Goal: Task Accomplishment & Management: Manage account settings

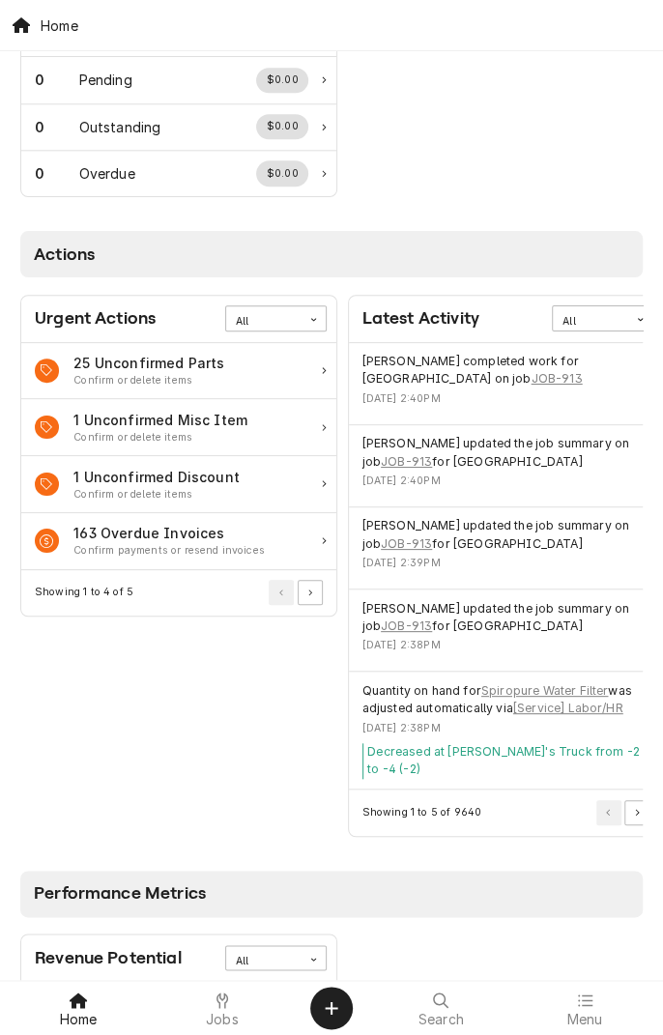
scroll to position [709, 0]
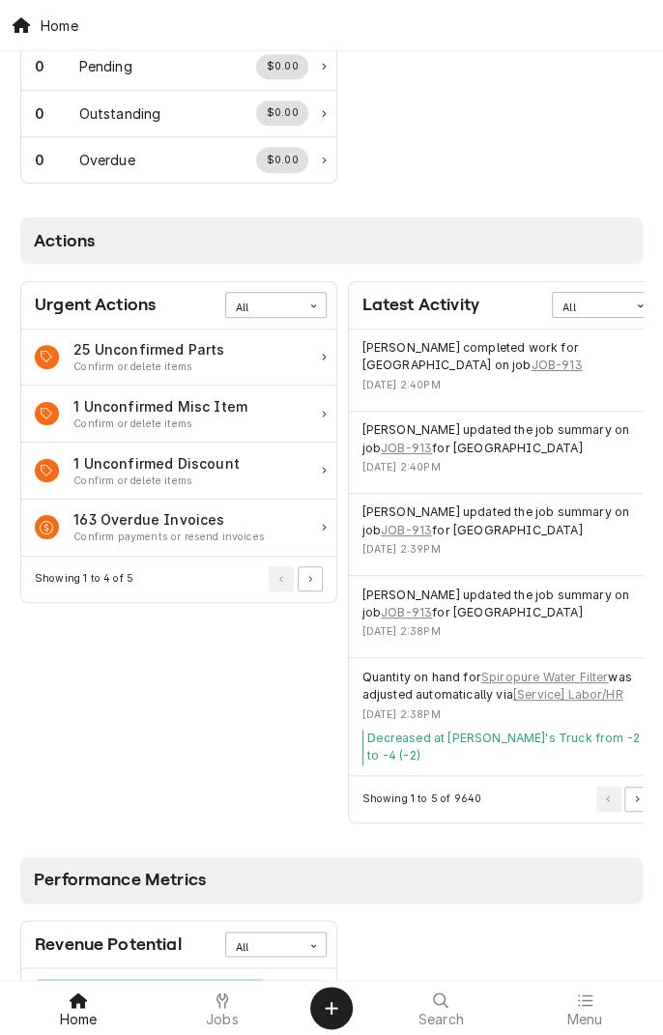
click at [225, 972] on span "Jobs" at bounding box center [222, 1019] width 33 height 15
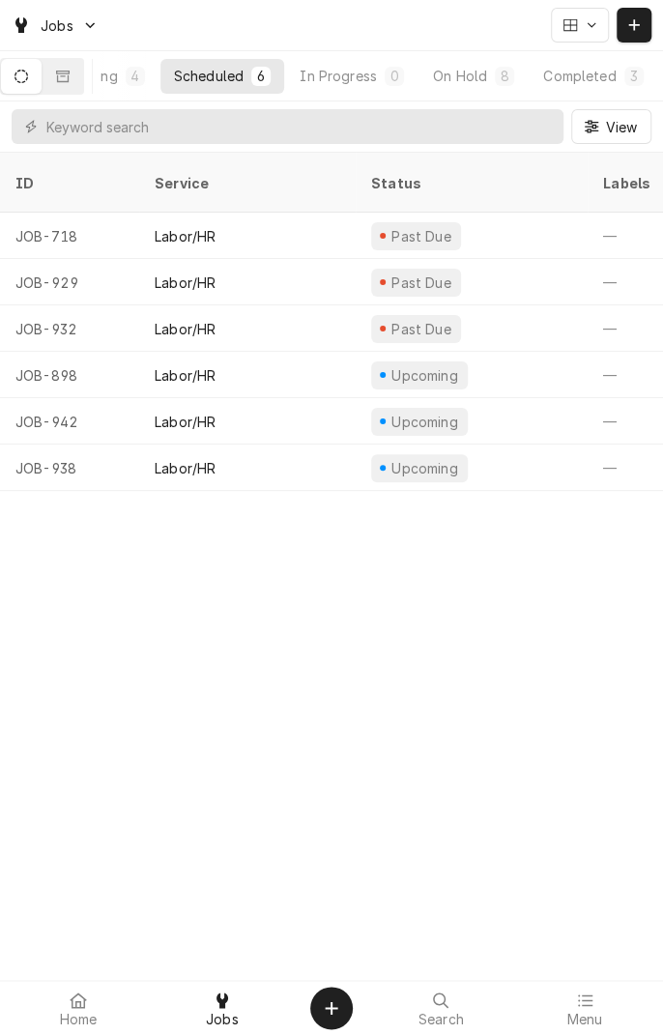
scroll to position [0, 180]
click at [573, 91] on button "Completed 3" at bounding box center [587, 76] width 127 height 35
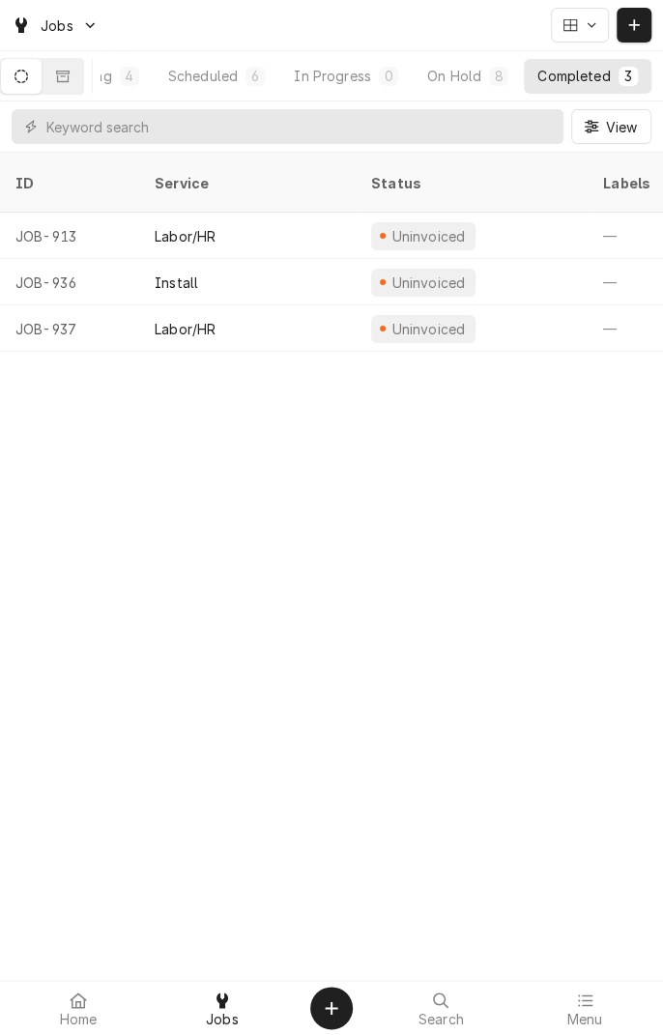
click at [37, 85] on button "Dynamic Content Wrapper" at bounding box center [21, 76] width 41 height 35
click at [224, 85] on div "Scheduled" at bounding box center [203, 76] width 70 height 20
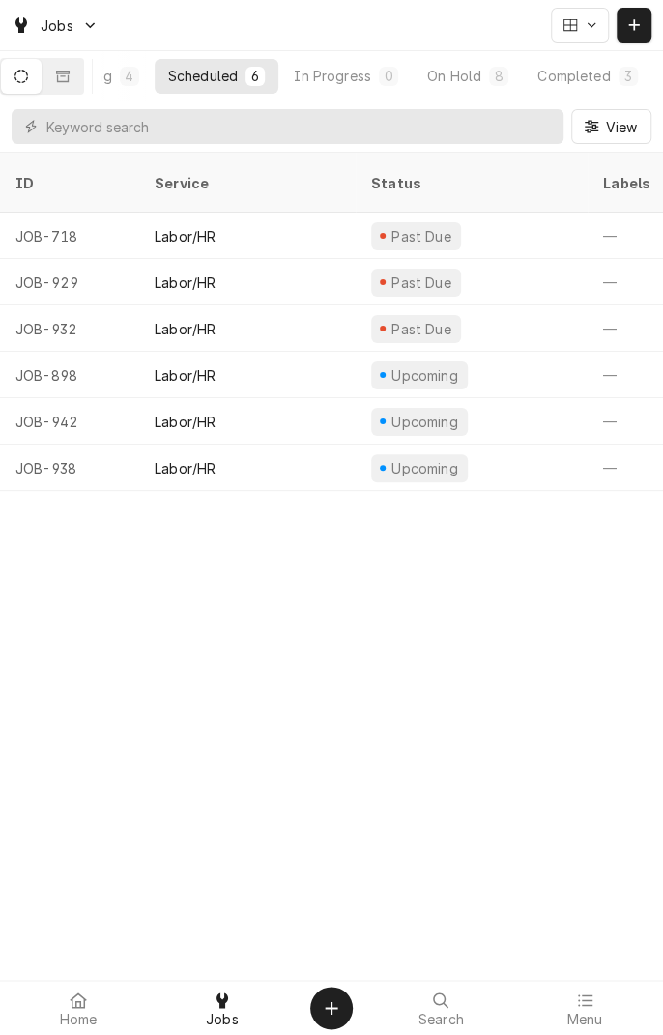
click at [575, 30] on icon "Dynamic Content Wrapper" at bounding box center [570, 25] width 14 height 12
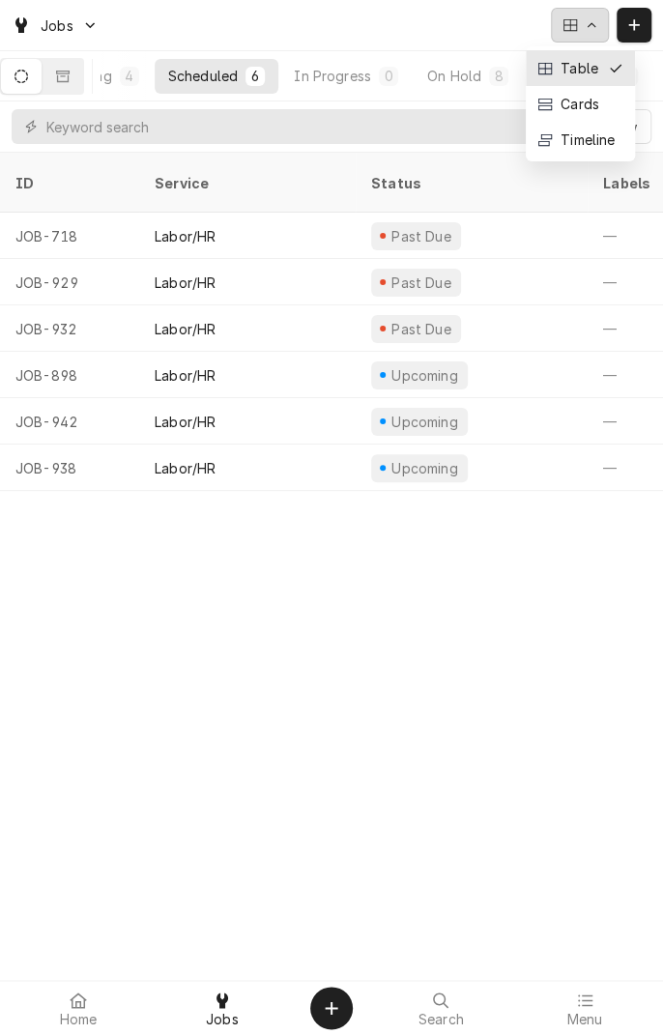
click at [588, 113] on div "Cards" at bounding box center [580, 104] width 109 height 36
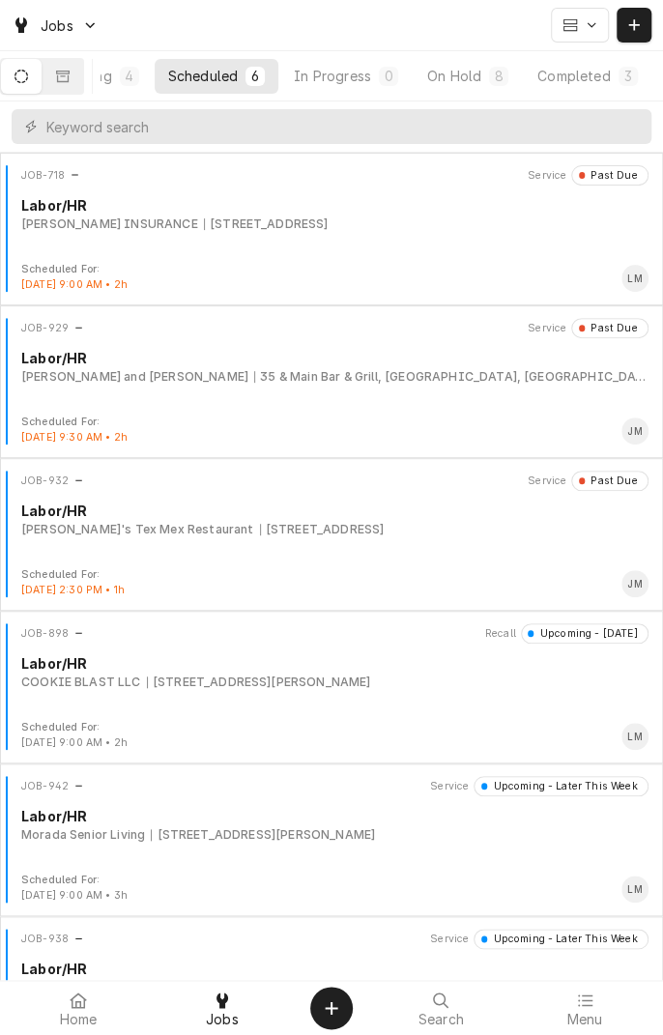
click at [578, 79] on div "Completed" at bounding box center [573, 76] width 72 height 20
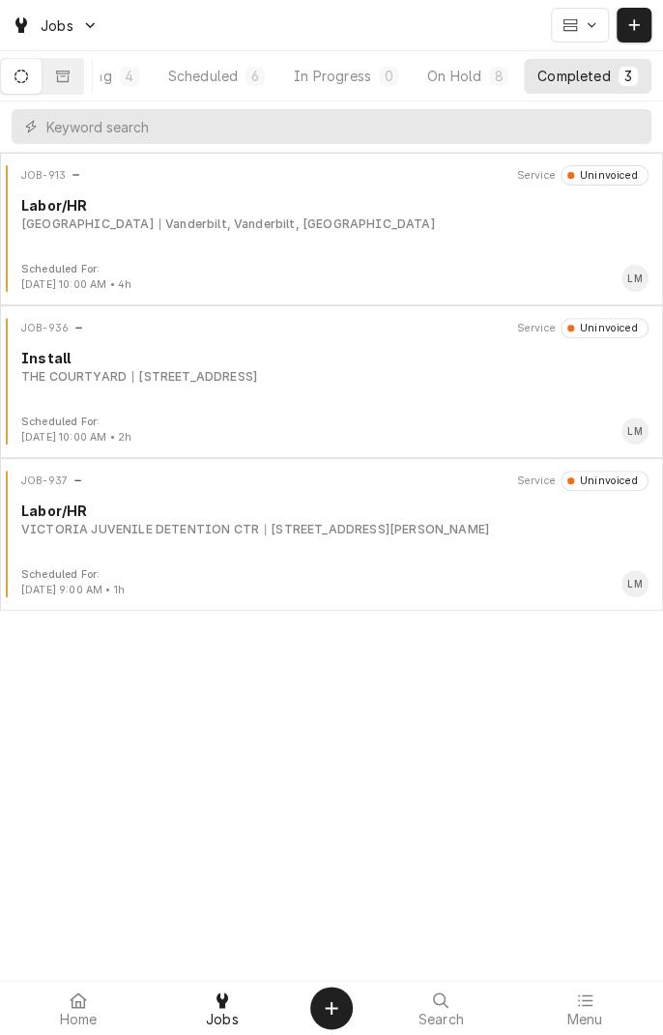
click at [151, 250] on div "JOB-913 Service Uninvoiced Labor/HR West Ranch Lodge Vanderbilt, Vanderbilt, TX" at bounding box center [332, 213] width 648 height 97
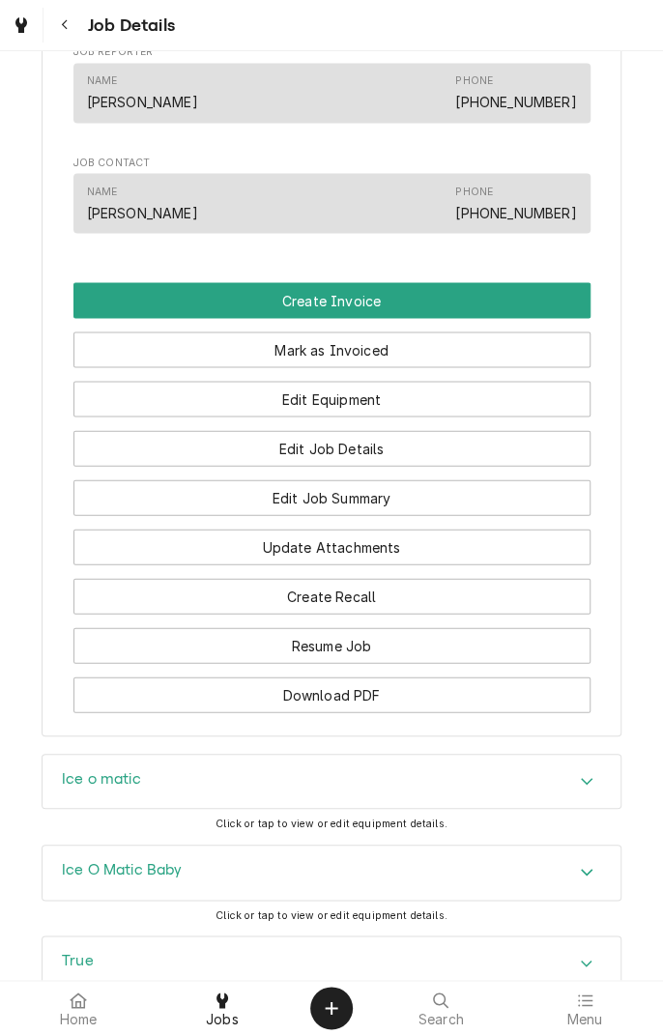
scroll to position [1090, 0]
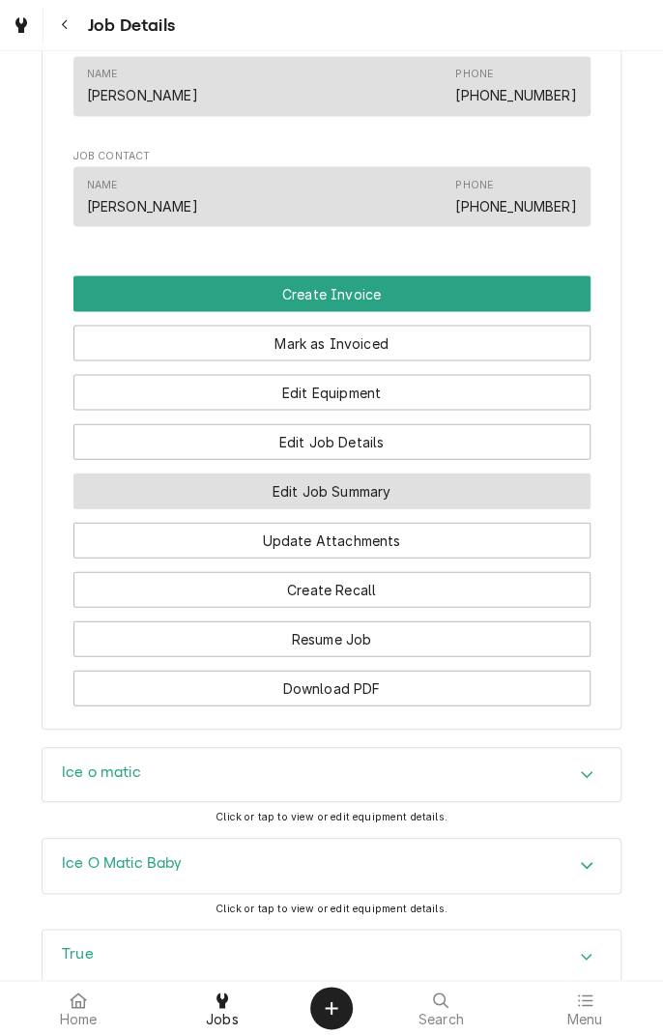
click at [418, 508] on button "Edit Job Summary" at bounding box center [331, 491] width 517 height 36
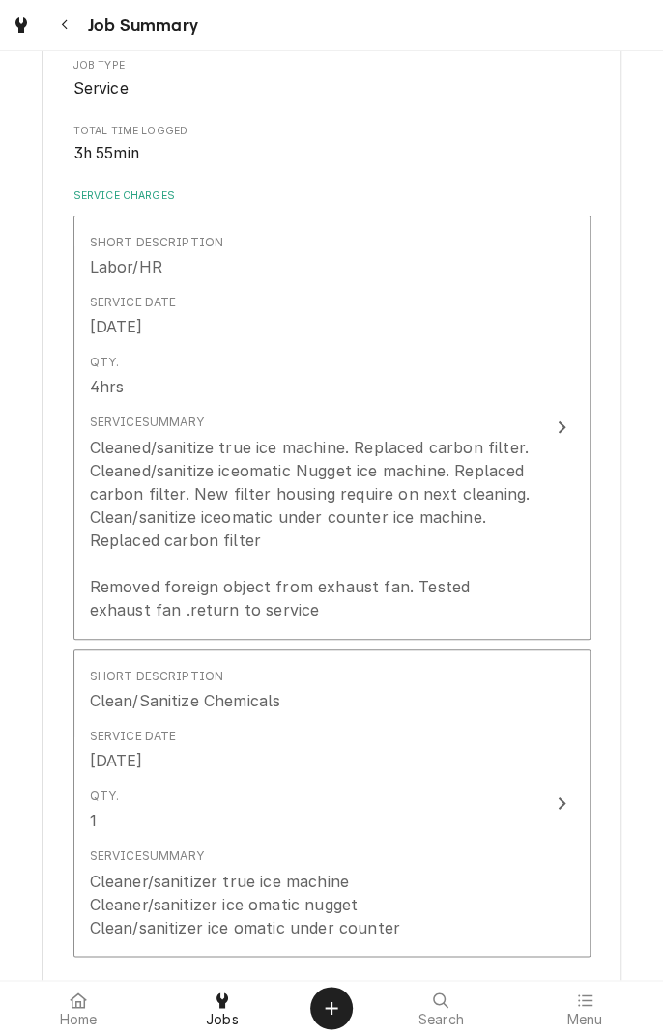
scroll to position [338, 0]
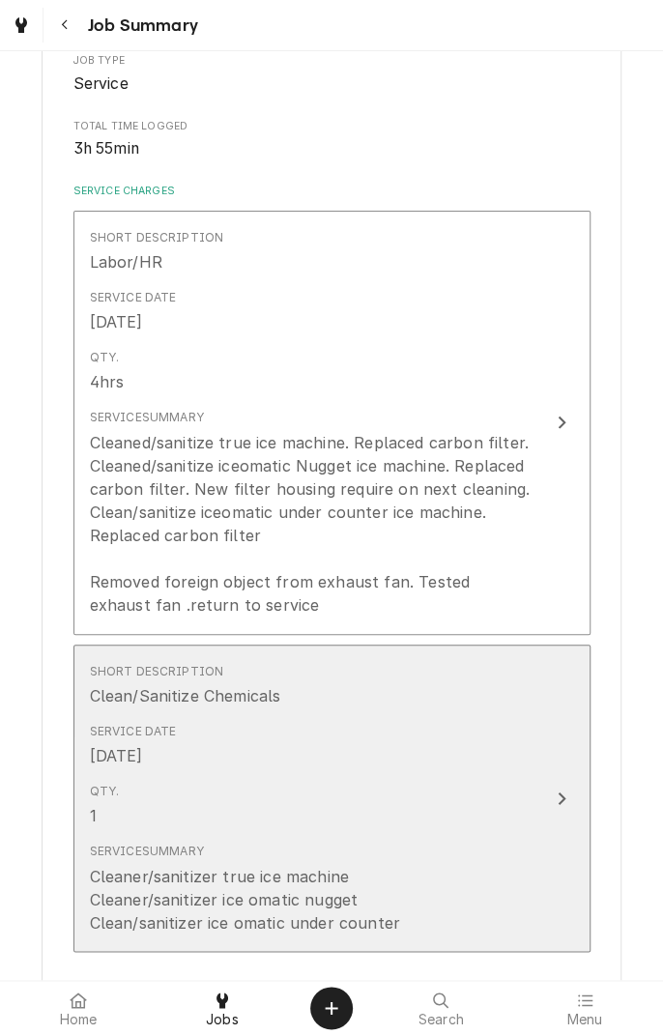
click at [565, 791] on icon "Update Line Item" at bounding box center [562, 798] width 10 height 15
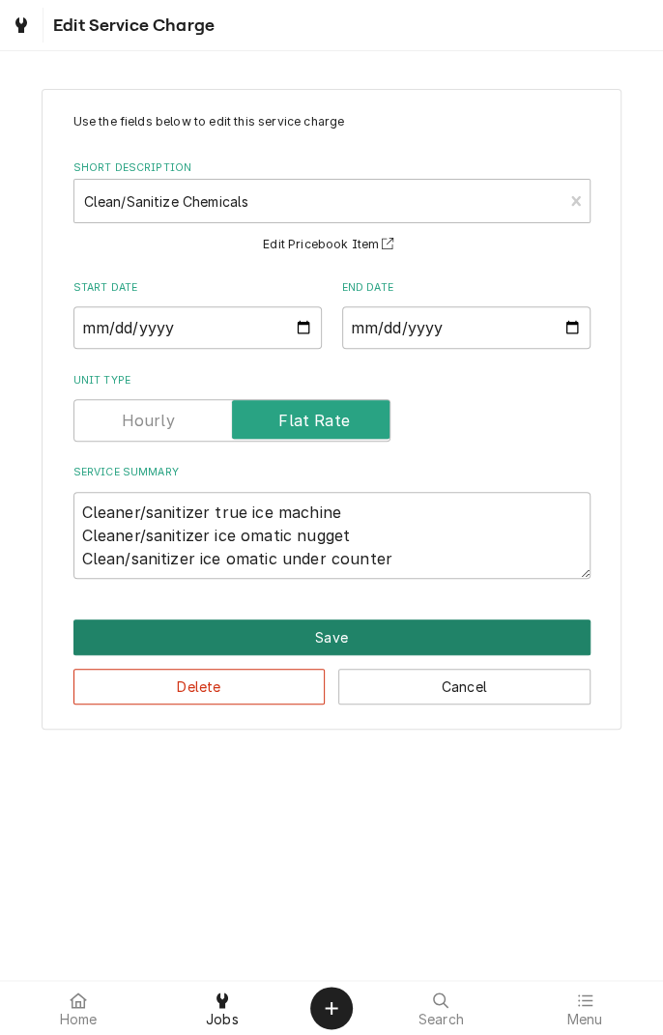
click at [344, 642] on button "Save" at bounding box center [331, 637] width 517 height 36
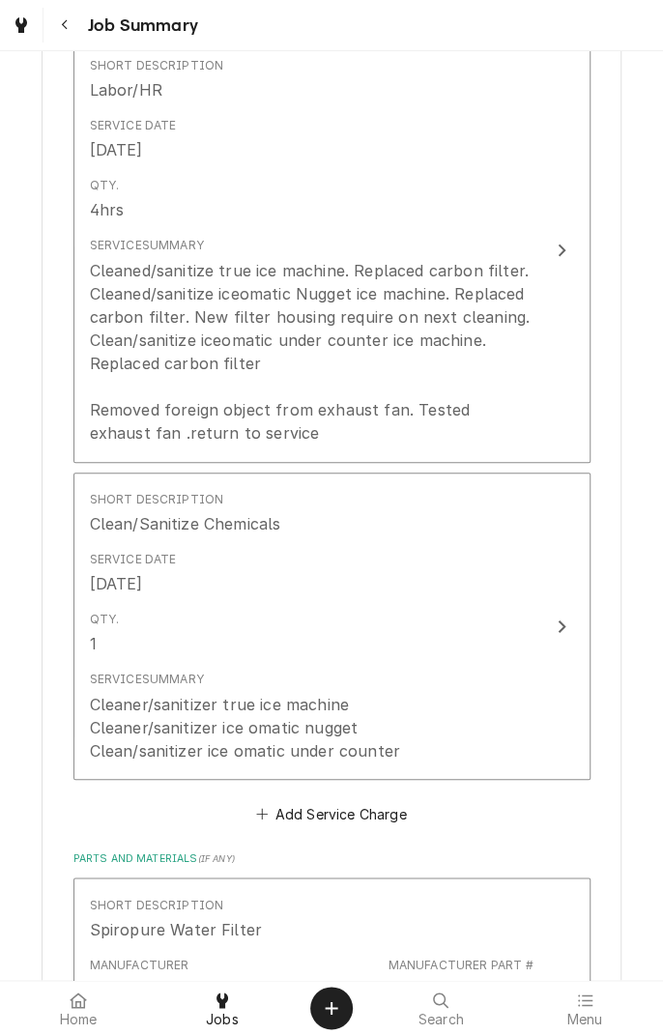
scroll to position [513, 0]
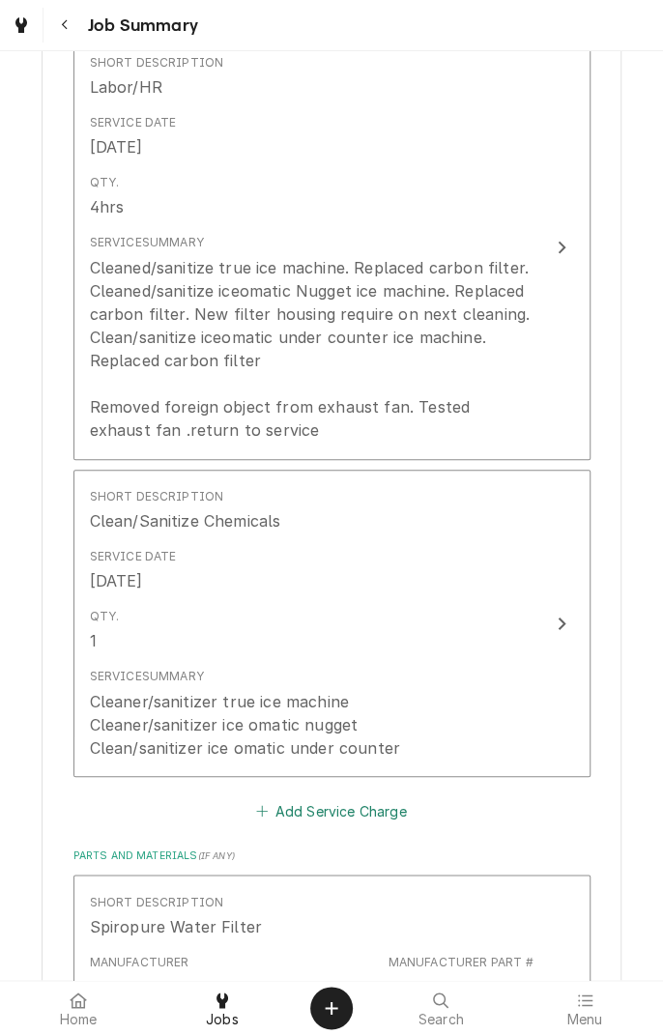
click at [373, 818] on button "Add Service Charge" at bounding box center [331, 810] width 157 height 27
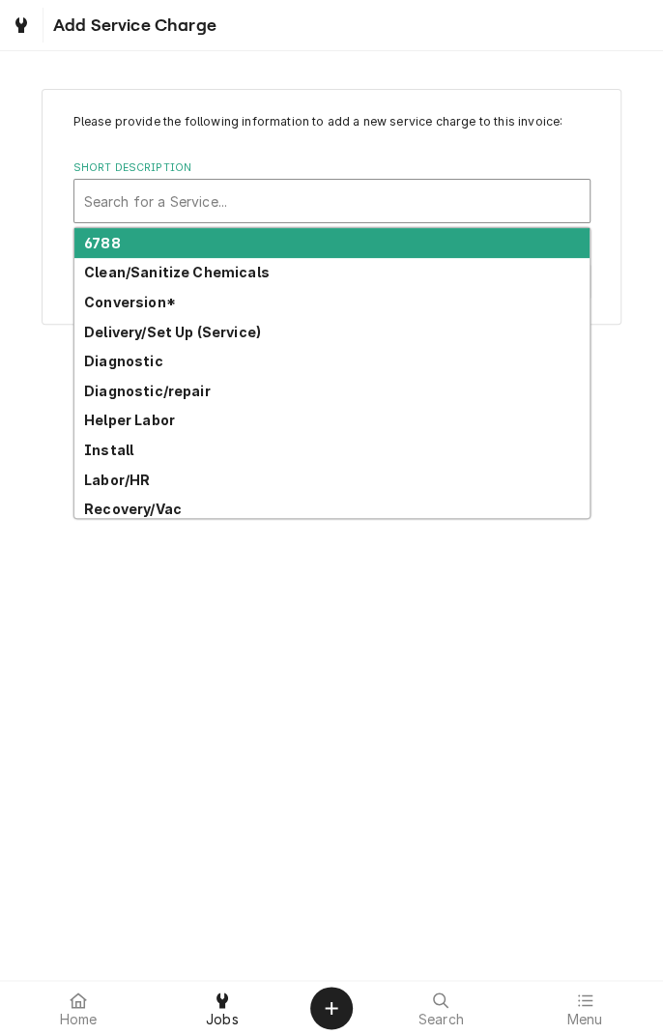
click at [234, 284] on div "Clean/Sanitize Chemicals" at bounding box center [331, 273] width 515 height 30
type textarea "x"
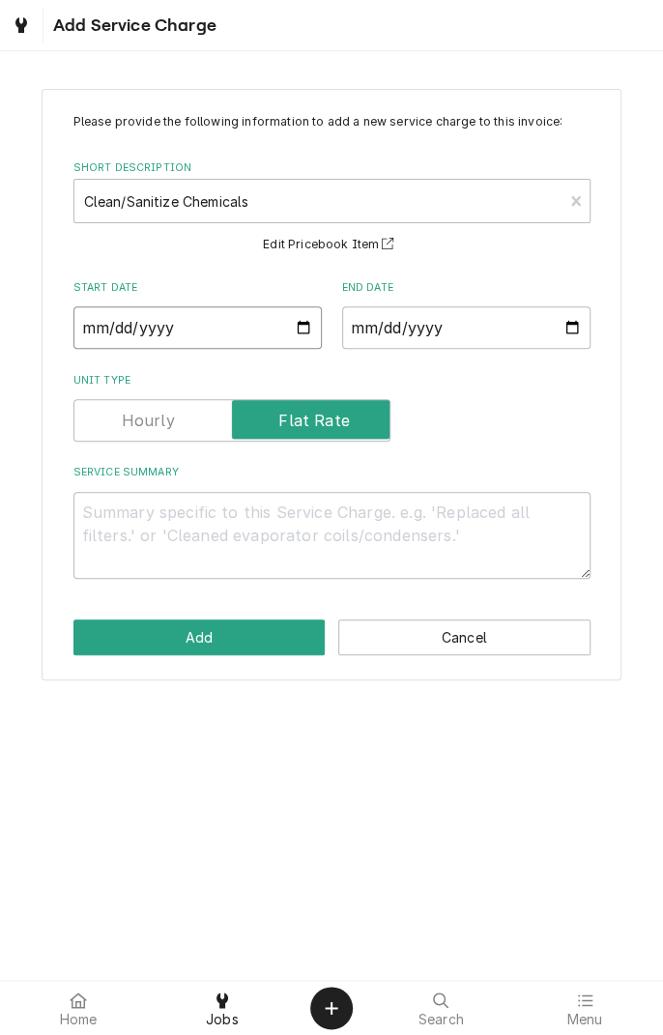
click at [300, 329] on input "Start Date" at bounding box center [197, 327] width 248 height 43
type input "2025-09-25"
type textarea "x"
click at [572, 340] on input "End Date" at bounding box center [466, 327] width 248 height 43
type input "2025-09-25"
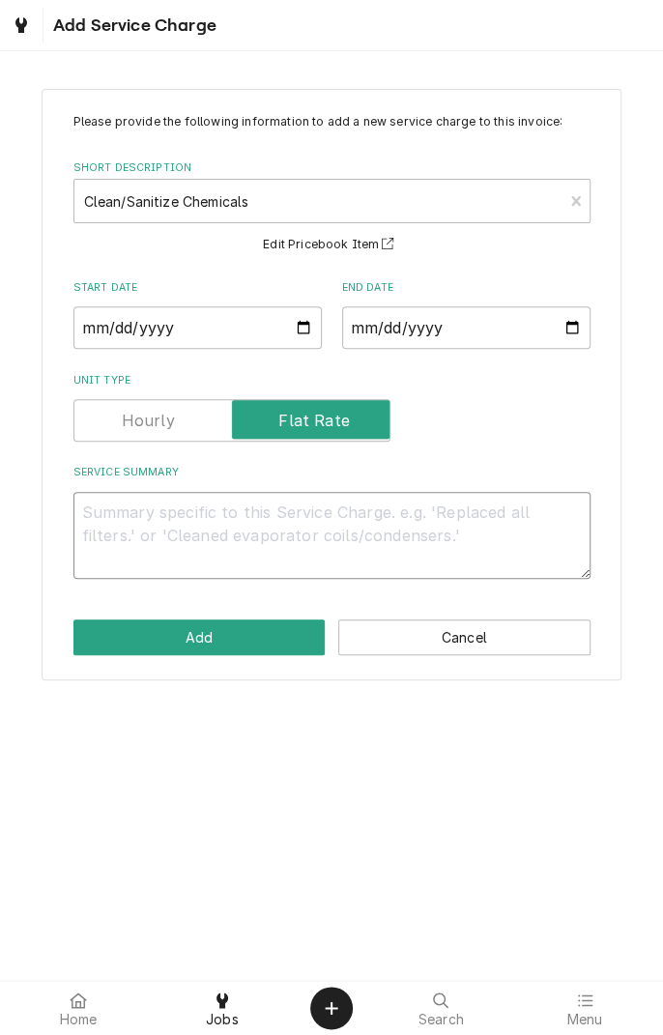
click at [375, 522] on textarea "Service Summary" at bounding box center [331, 535] width 517 height 87
type textarea "x"
type textarea "C"
type textarea "x"
type textarea "Cl"
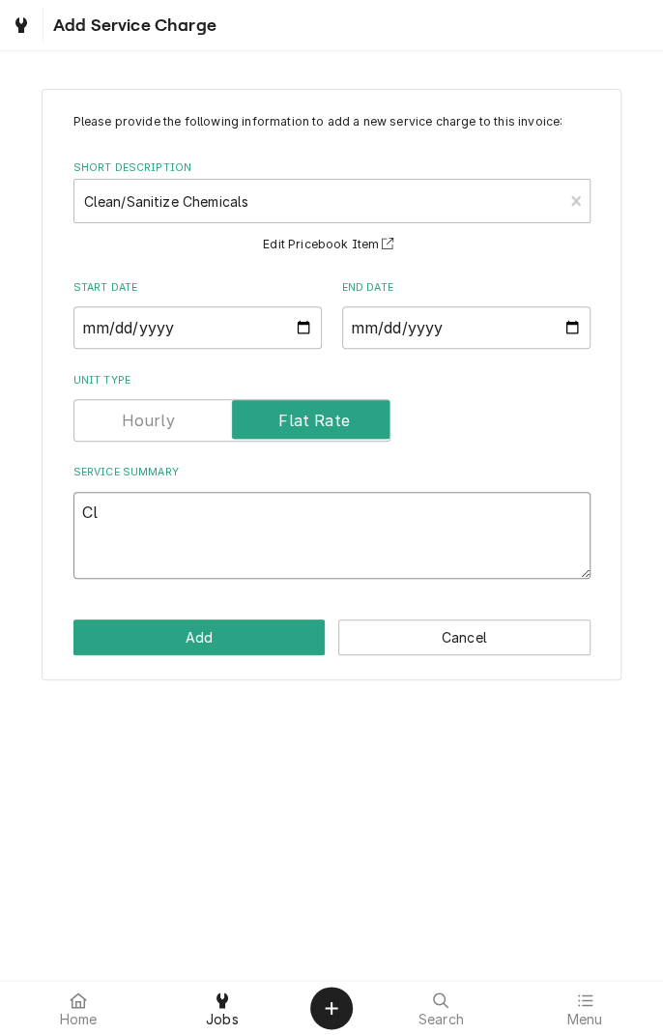
type textarea "x"
type textarea "Cle"
type textarea "x"
type textarea "Clea"
type textarea "x"
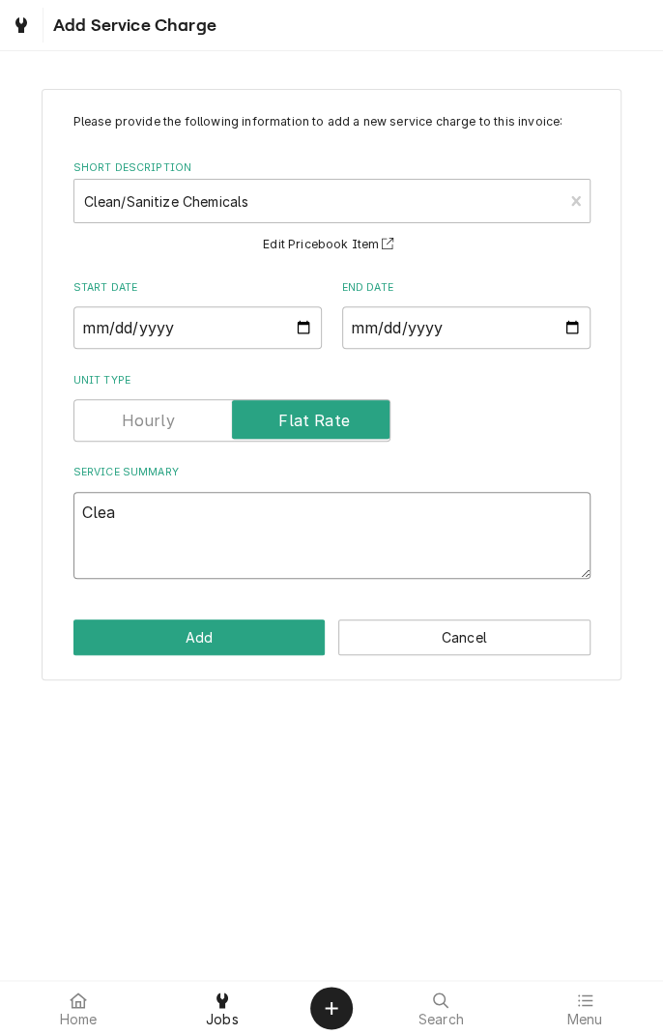
type textarea "Clean"
type textarea "x"
type textarea "Cleane"
type textarea "x"
type textarea "Cleaner"
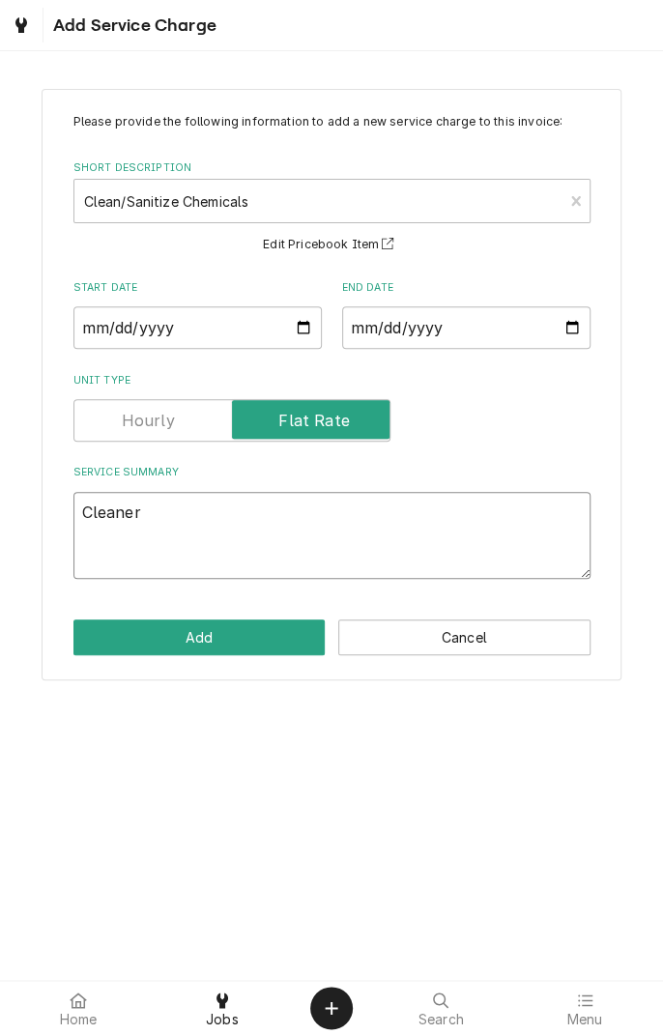
type textarea "x"
type textarea "Cleaner/"
type textarea "x"
type textarea "Cleaner/s"
type textarea "x"
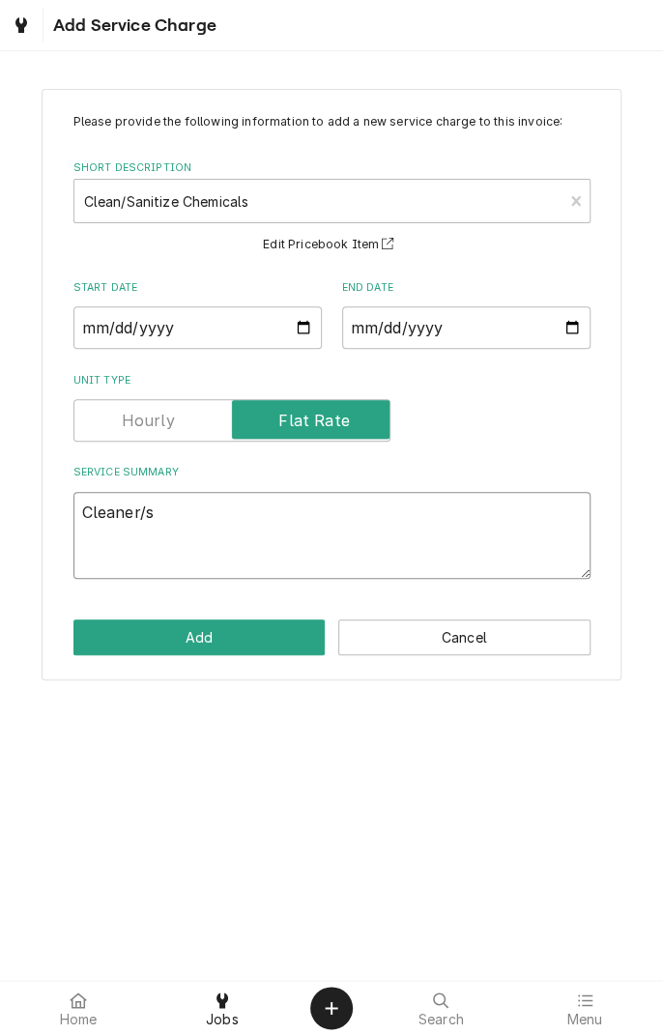
type textarea "Cleaner/sa"
type textarea "x"
type textarea "Cleaner/san"
type textarea "x"
type textarea "Cleaner/sani"
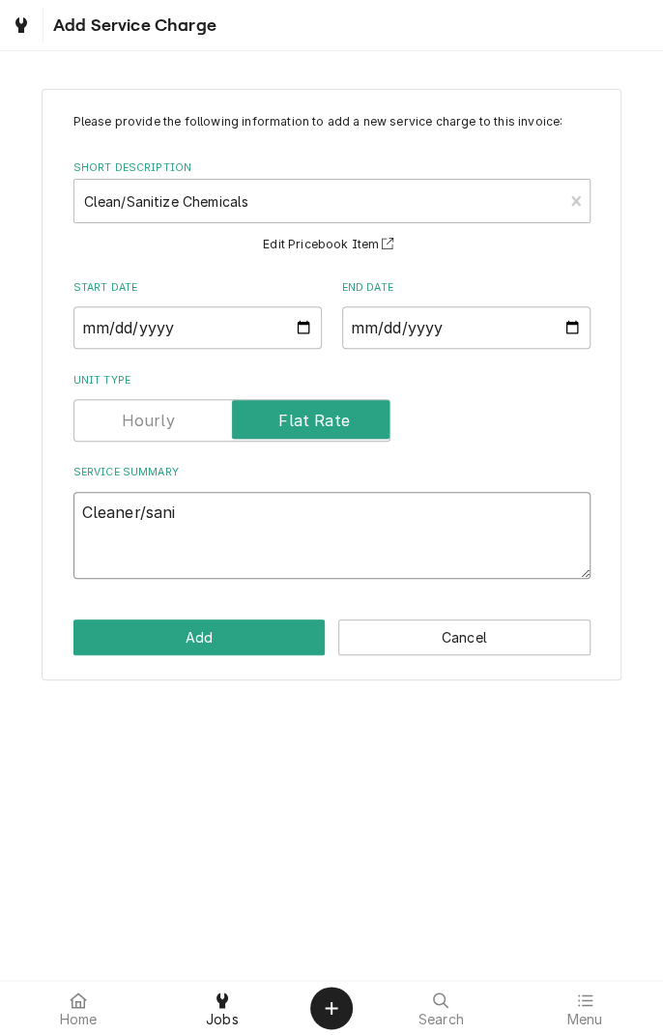
type textarea "x"
type textarea "Cleaner/sanitizer"
type textarea "x"
type textarea "Cleaner/sanitizer"
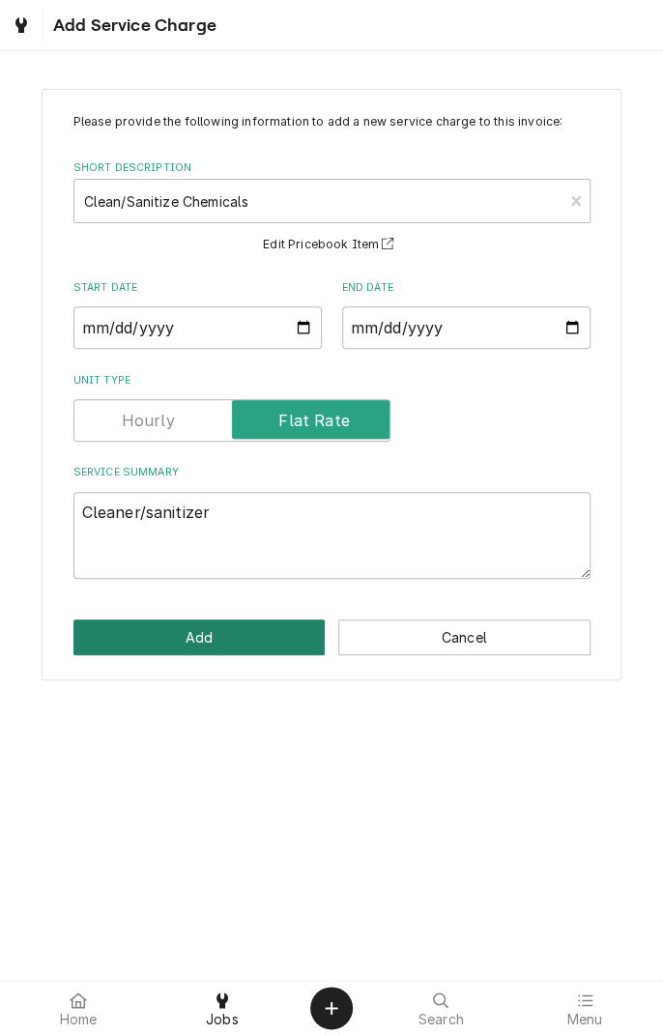
click at [263, 643] on button "Add" at bounding box center [199, 637] width 252 height 36
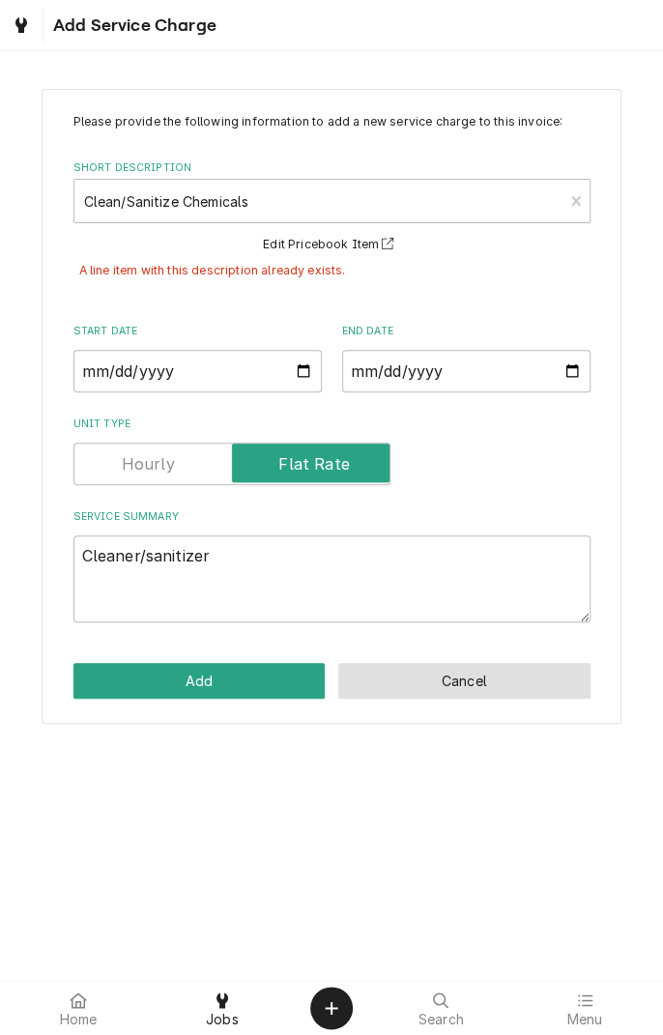
click at [496, 682] on button "Cancel" at bounding box center [464, 681] width 252 height 36
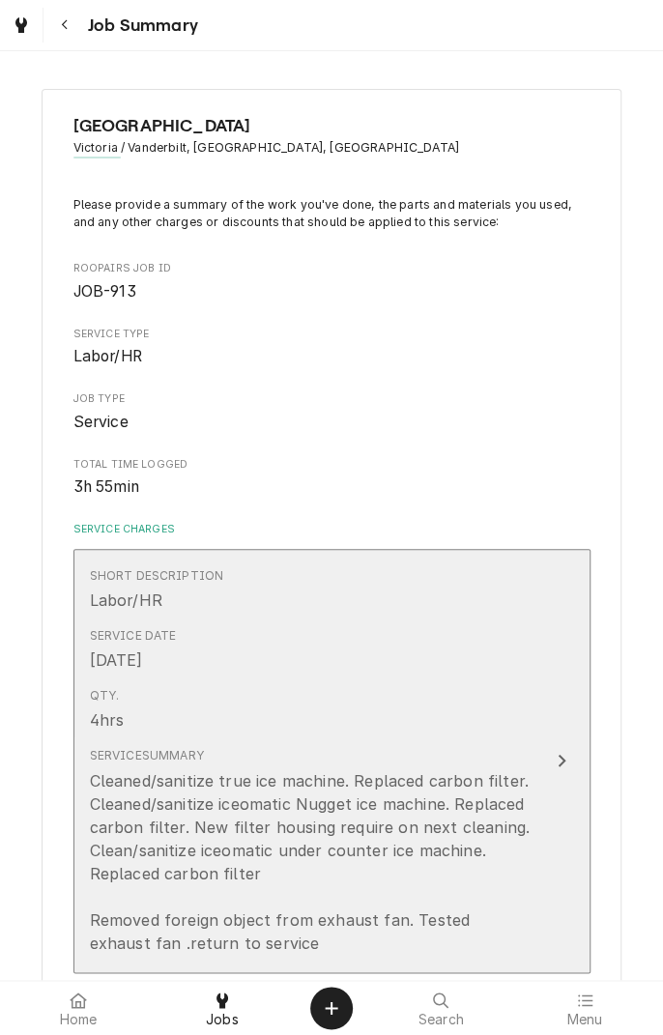
click at [455, 549] on button "Short Description Labor/HR Service Date Sep 25, 2025 Qty. 4hrs Service Summary …" at bounding box center [331, 761] width 517 height 424
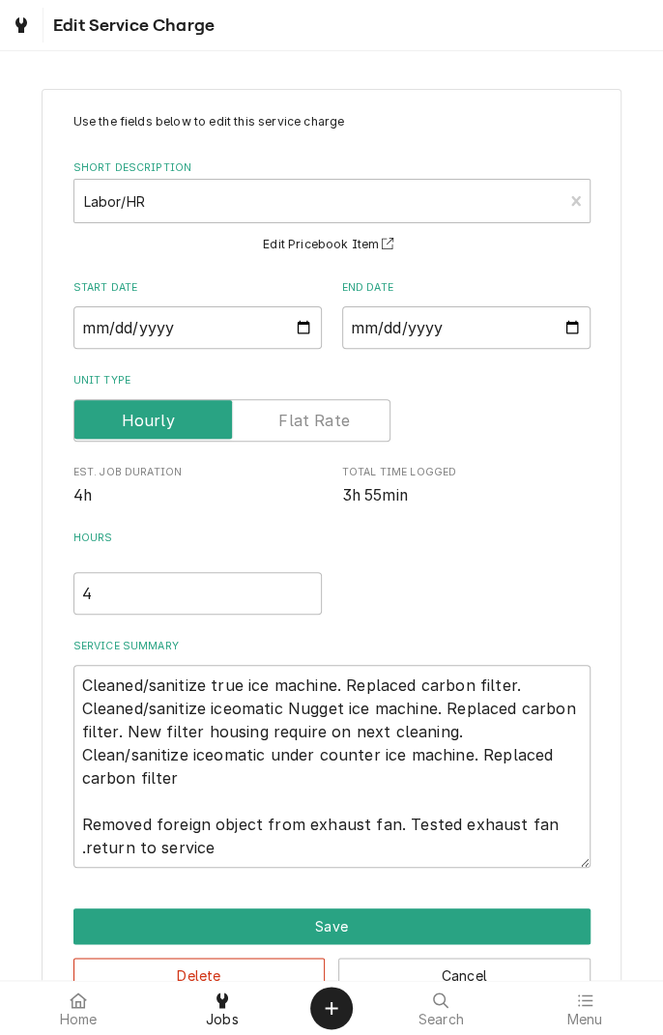
scroll to position [55, 0]
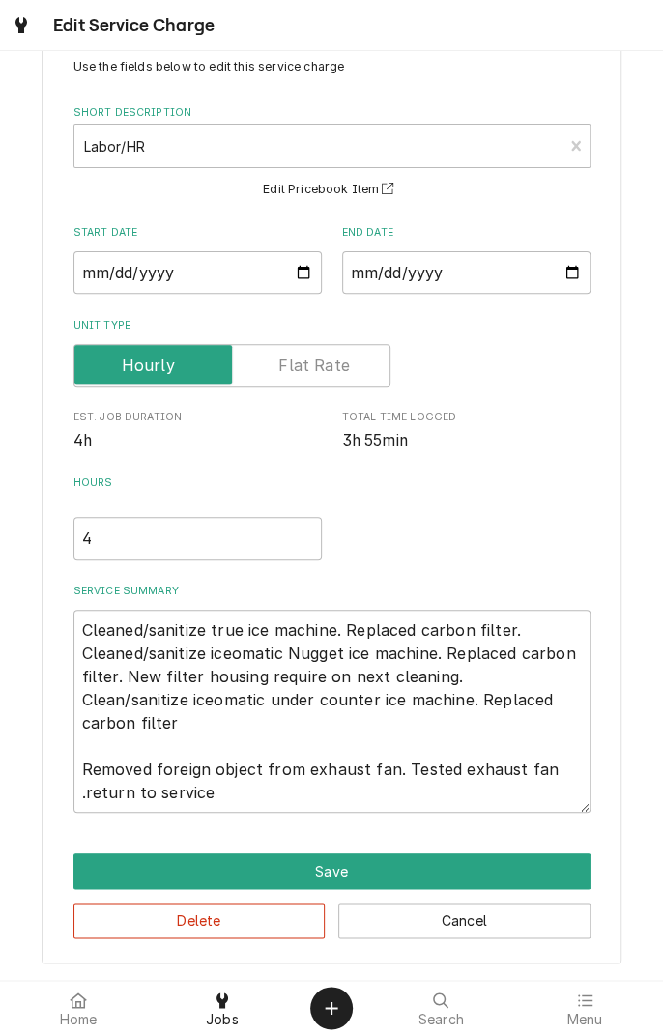
click at [336, 879] on button "Save" at bounding box center [331, 871] width 517 height 36
type textarea "x"
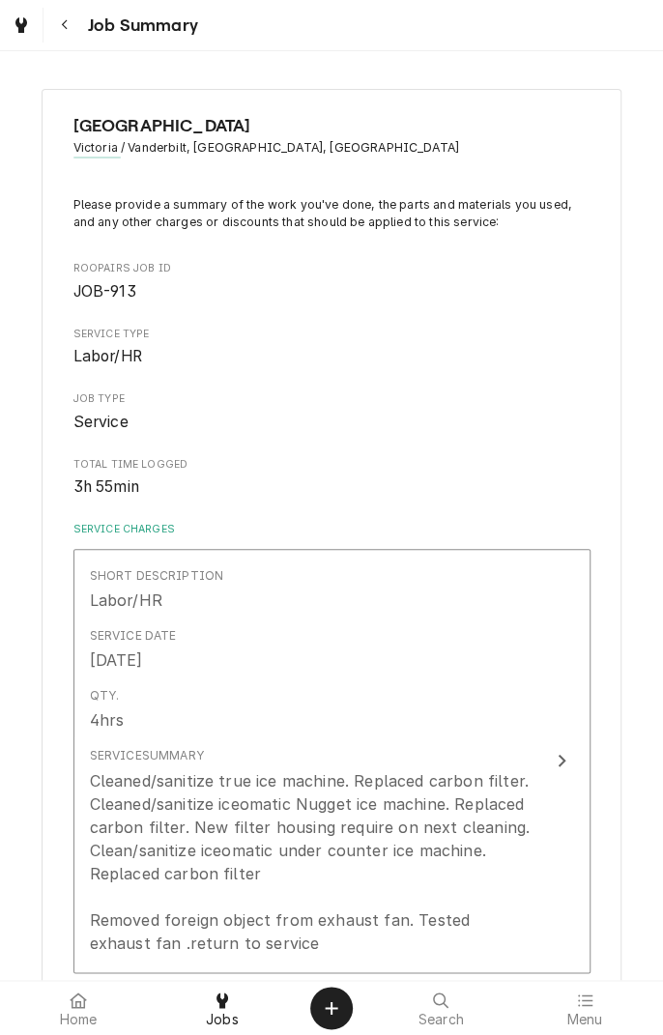
click at [72, 36] on button "Navigate back" at bounding box center [64, 25] width 35 height 35
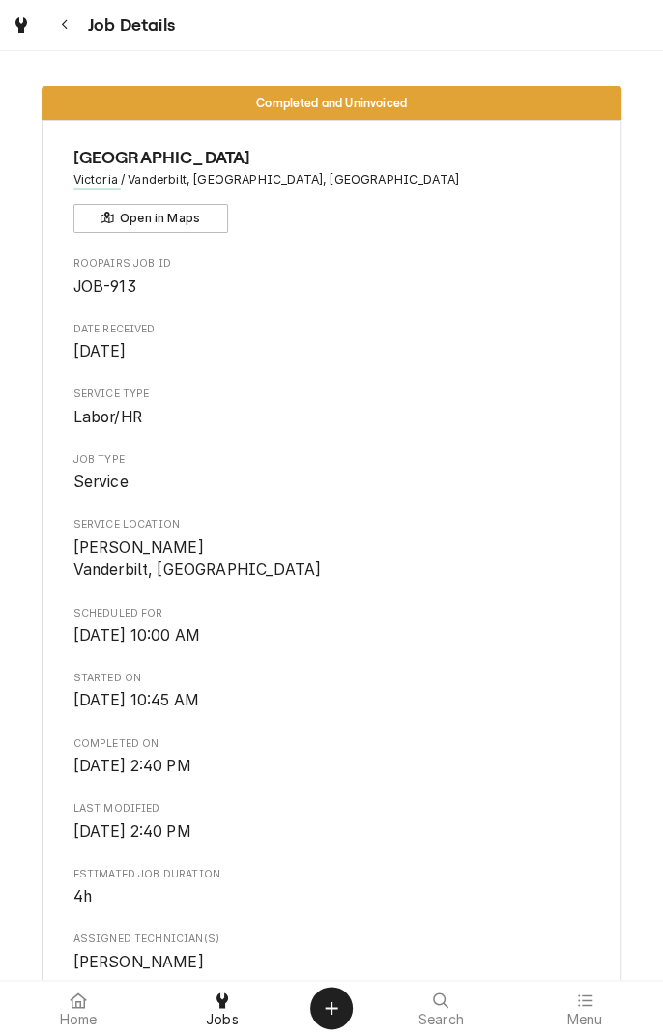
click at [78, 24] on button "Navigate back" at bounding box center [64, 25] width 35 height 35
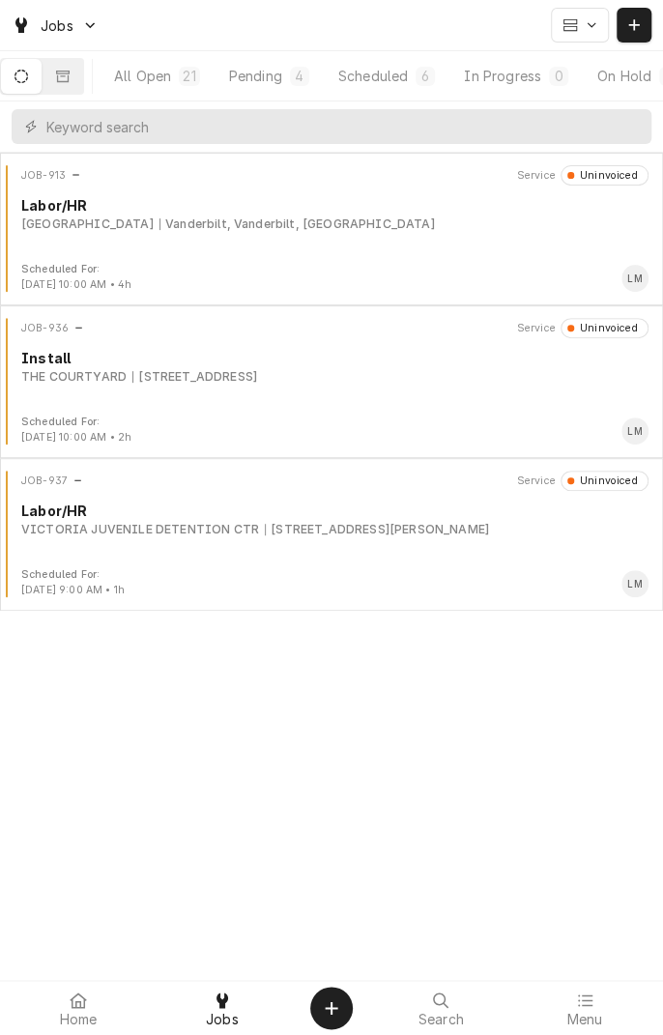
click at [304, 83] on div "4" at bounding box center [299, 76] width 19 height 19
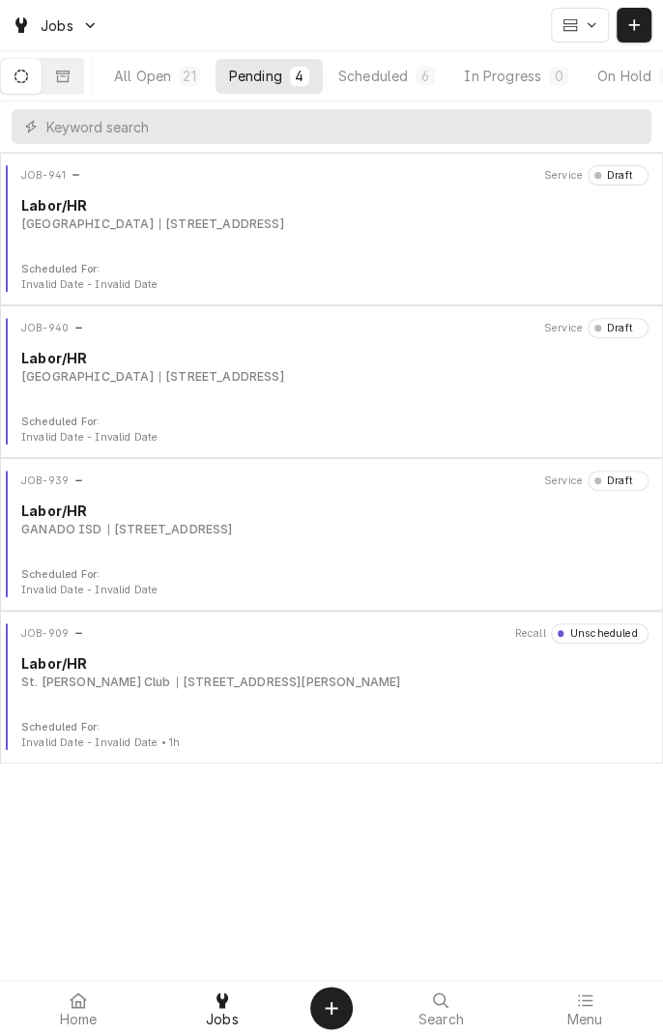
click at [178, 532] on div "[STREET_ADDRESS]" at bounding box center [170, 529] width 125 height 17
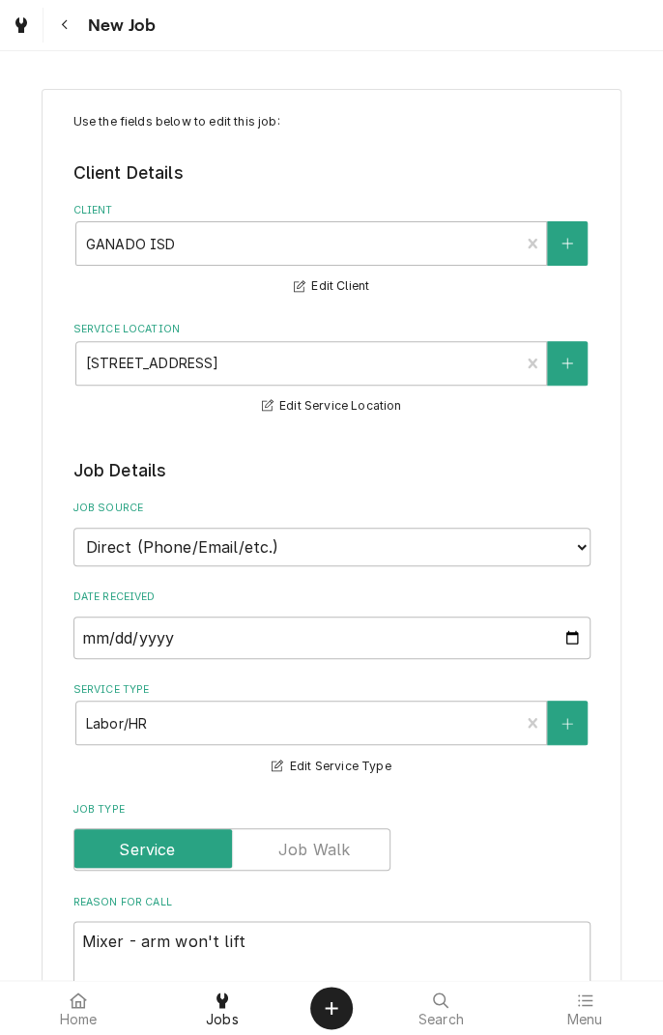
type textarea "x"
click at [64, 24] on icon "Navigate back" at bounding box center [65, 25] width 9 height 14
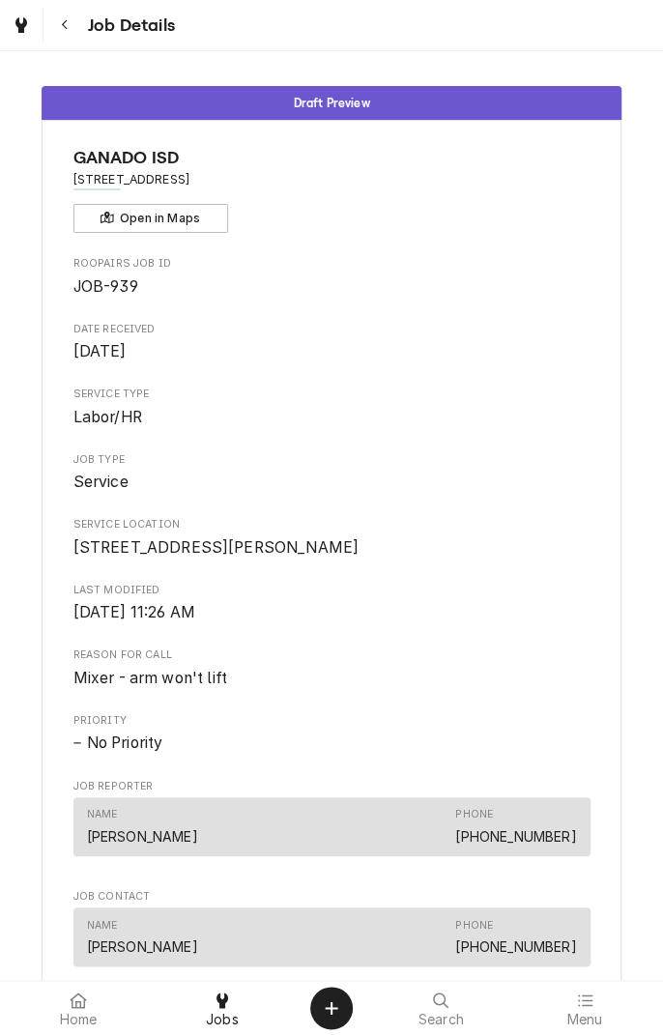
click at [76, 19] on button "Navigate back" at bounding box center [64, 25] width 35 height 35
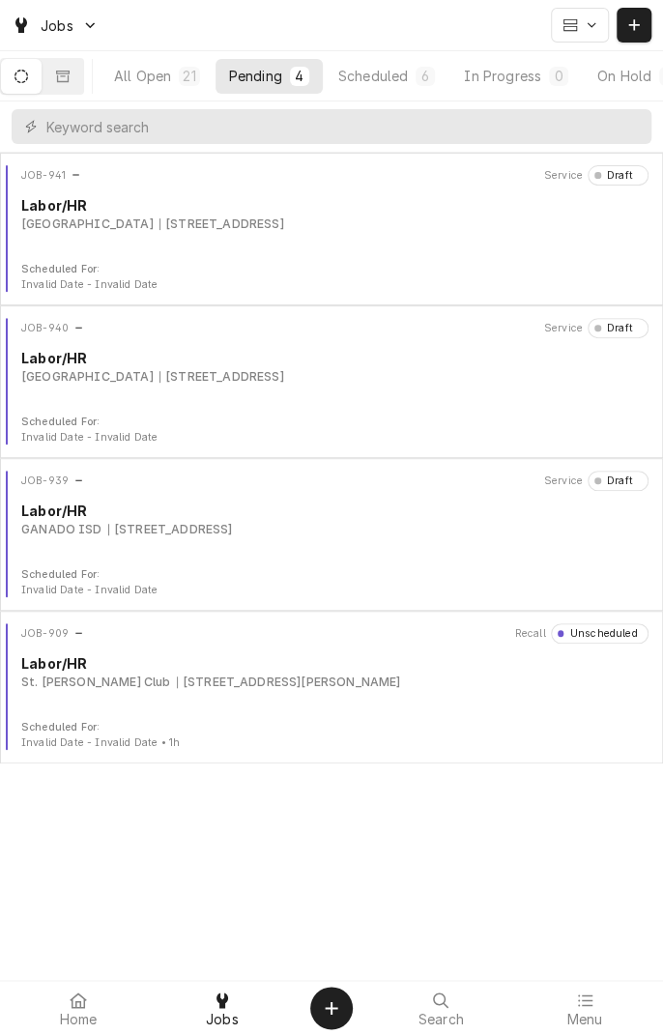
click at [405, 243] on div "JOB-941 Service Draft Labor/[GEOGRAPHIC_DATA] [STREET_ADDRESS]" at bounding box center [332, 213] width 648 height 97
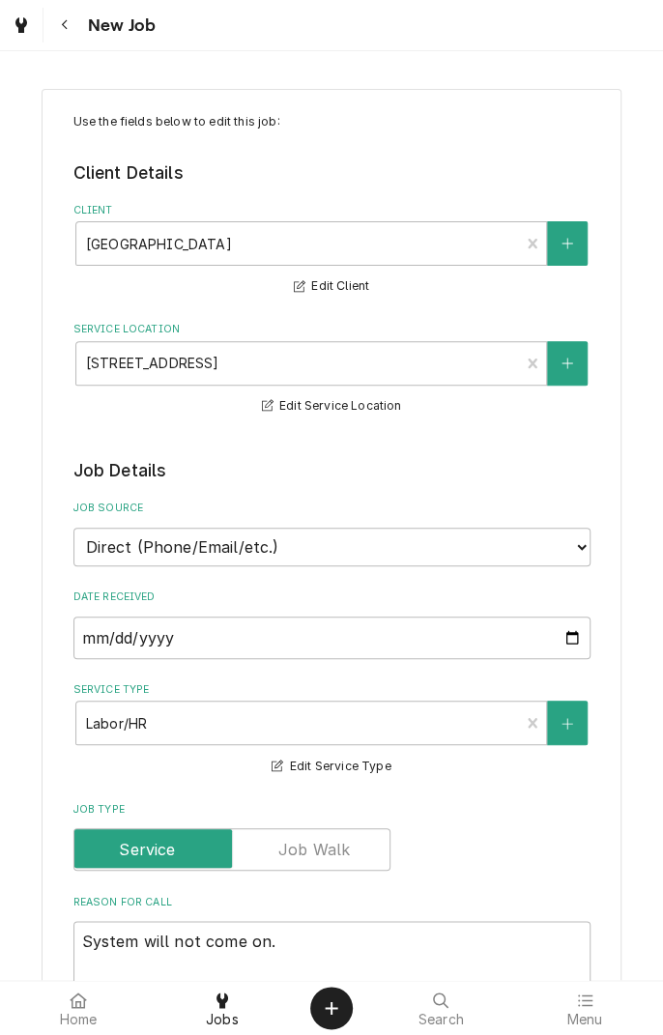
type textarea "x"
click at [64, 24] on icon "Navigate back" at bounding box center [65, 25] width 9 height 14
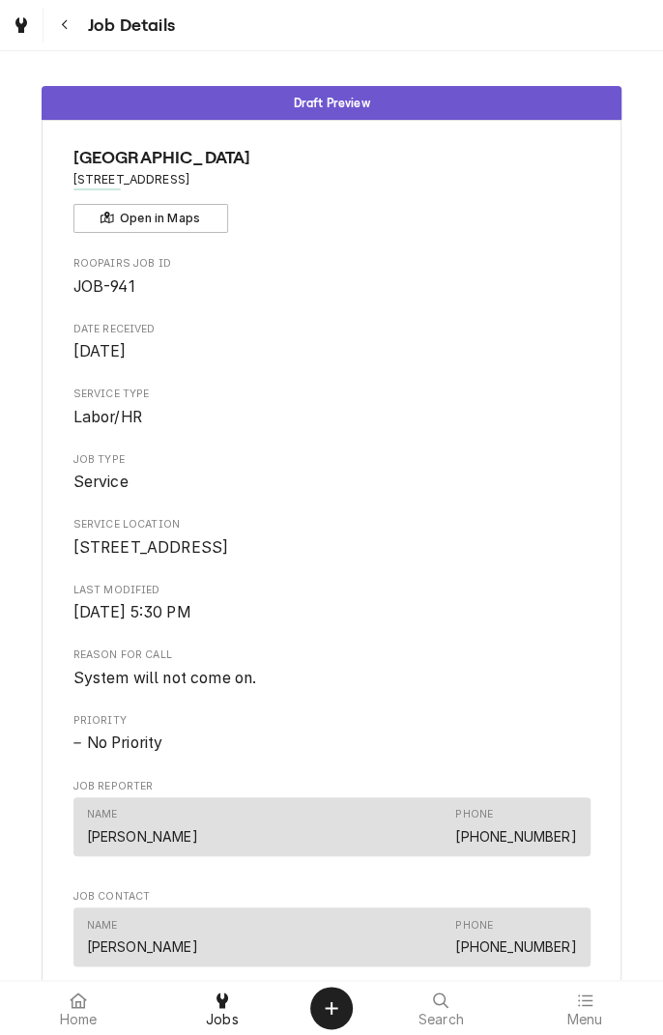
click at [77, 41] on button "Navigate back" at bounding box center [64, 25] width 35 height 35
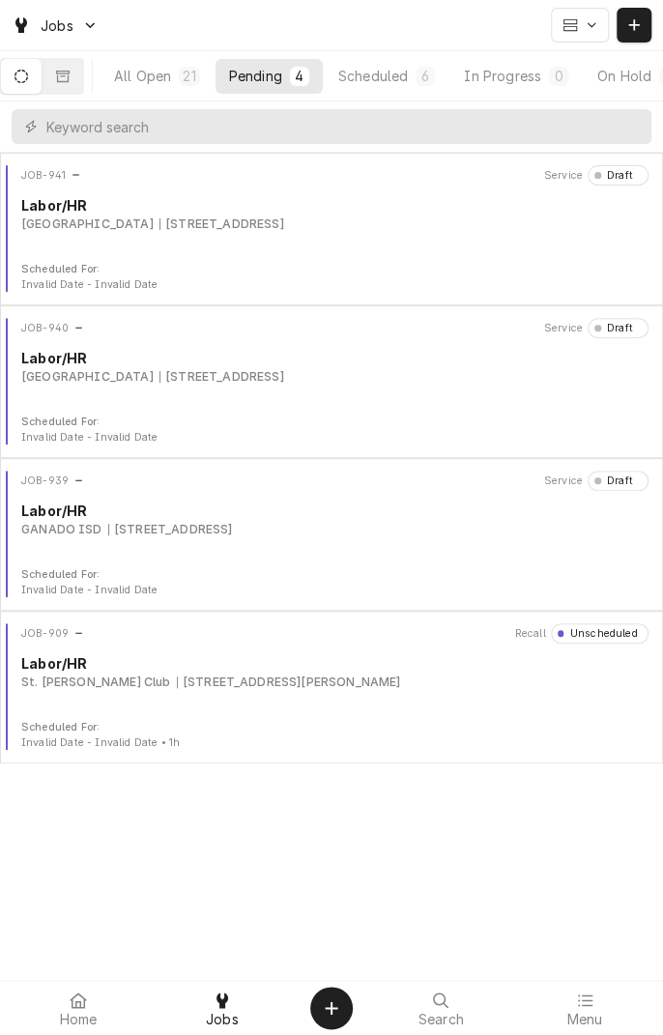
click at [303, 393] on div "JOB-940 Service Draft Labor/HR Flatonia Healthcare Center 624 N Converse St, Fl…" at bounding box center [332, 366] width 648 height 97
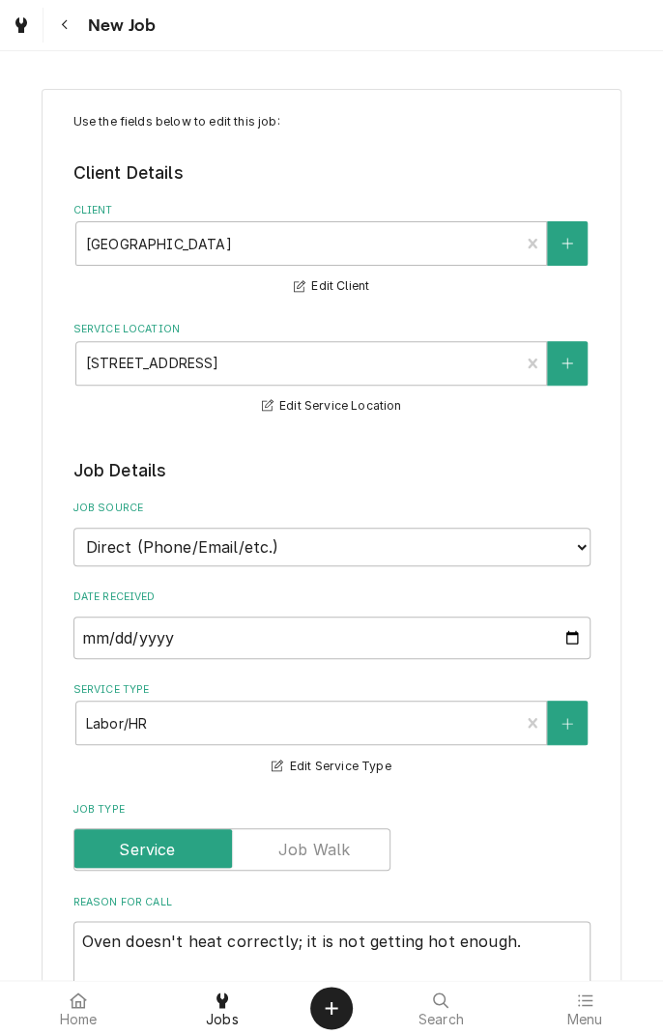
type textarea "x"
click at [75, 35] on button "Navigate back" at bounding box center [64, 25] width 35 height 35
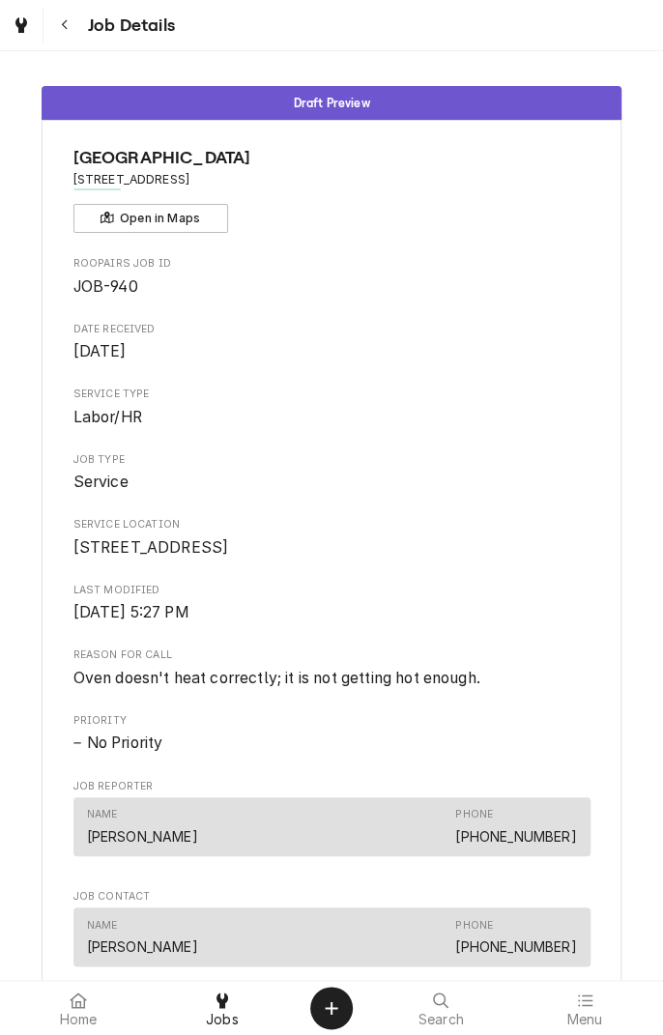
click at [76, 40] on button "Navigate back" at bounding box center [64, 25] width 35 height 35
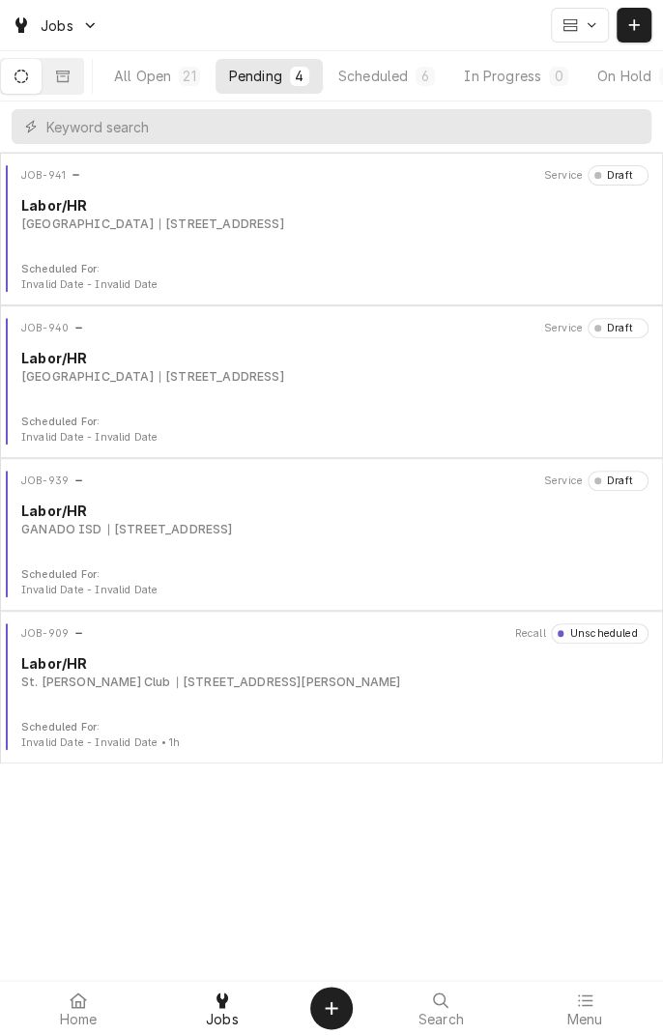
click at [145, 86] on button "All Open 21" at bounding box center [157, 76] width 113 height 35
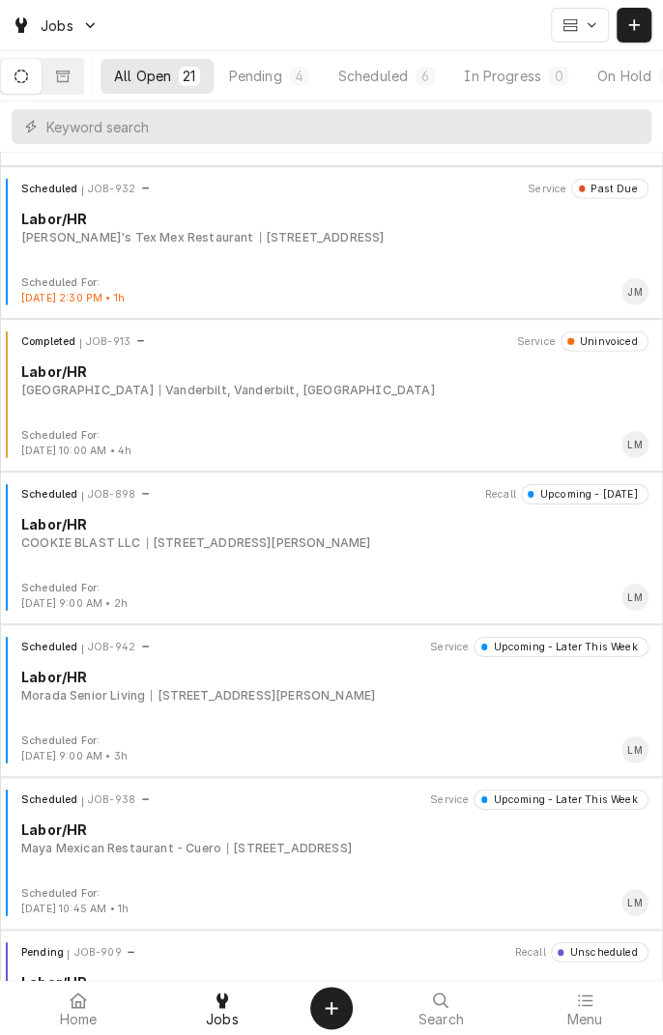
scroll to position [1820, 0]
click at [313, 715] on div "Scheduled JOB-942 Service Upcoming - Later This Week Labor/[PERSON_NAME] Senior…" at bounding box center [332, 684] width 648 height 97
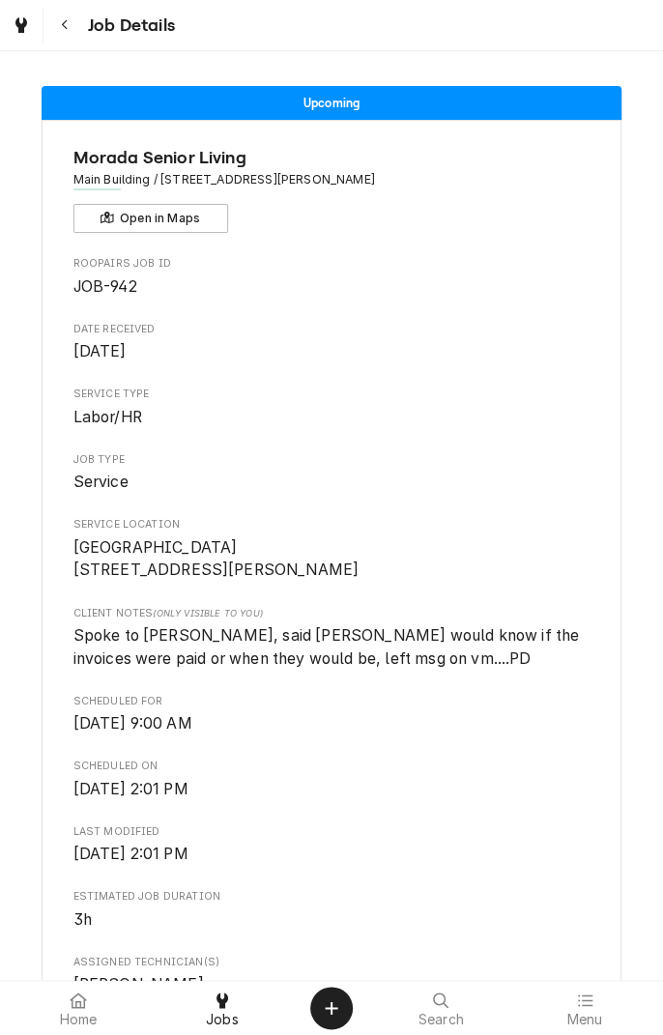
click at [96, 40] on div "Job Details" at bounding box center [111, 25] width 128 height 35
click at [110, 43] on div "Job Details" at bounding box center [331, 25] width 663 height 50
click at [79, 36] on button "Navigate back" at bounding box center [64, 25] width 35 height 35
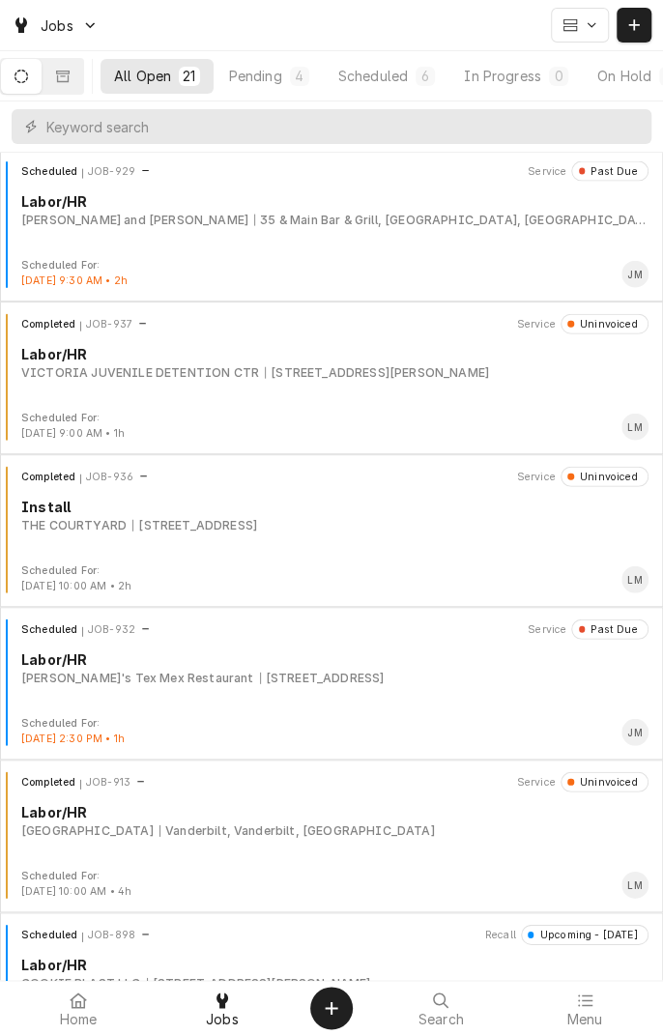
scroll to position [1349, 0]
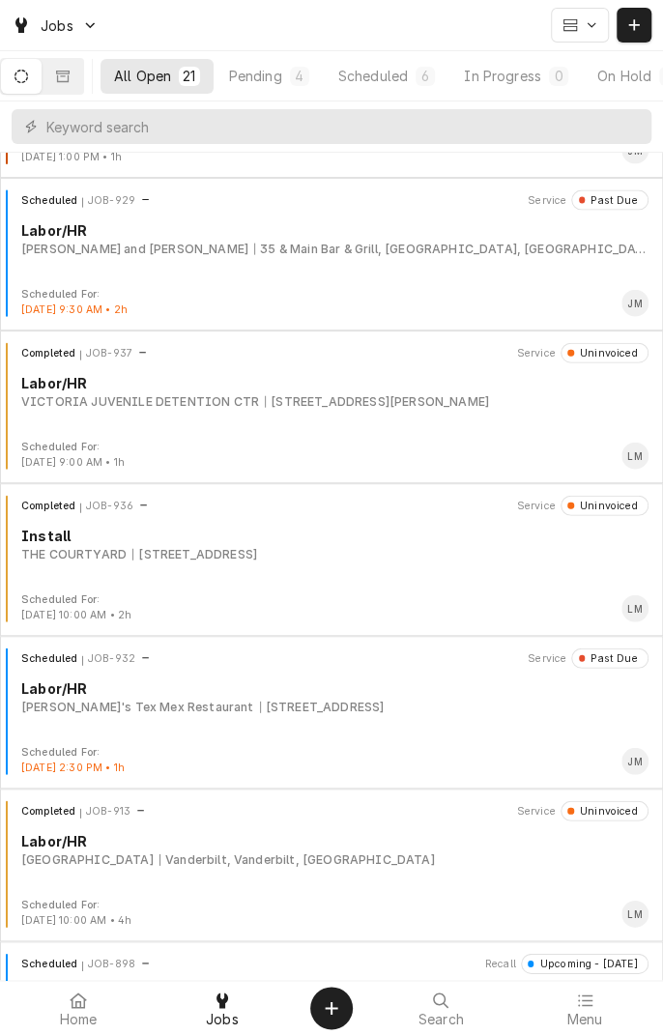
click at [386, 86] on button "Scheduled 6" at bounding box center [387, 76] width 124 height 35
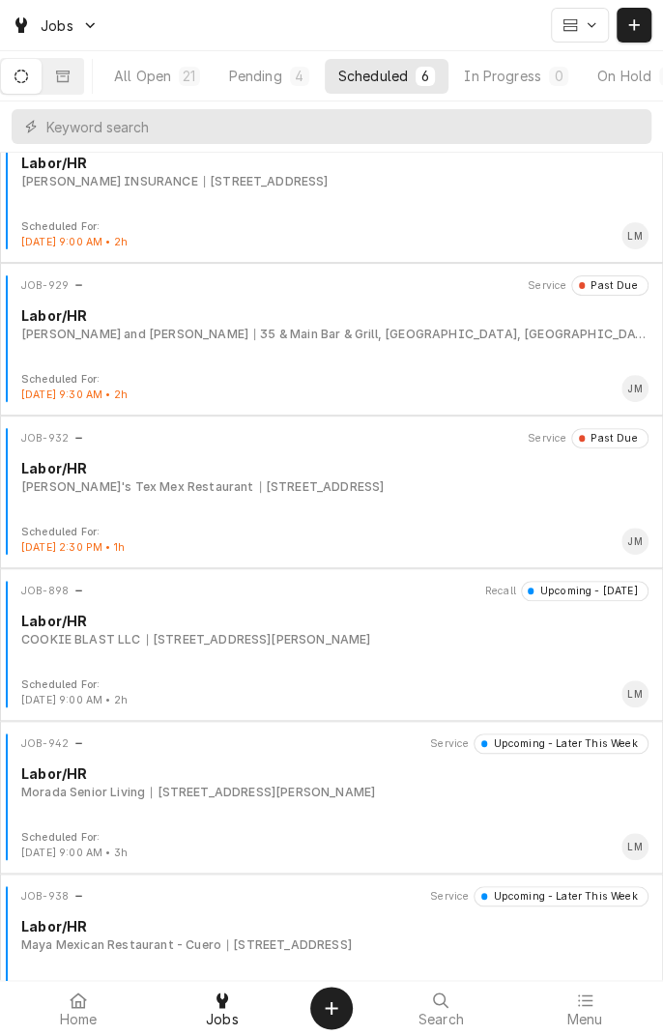
scroll to position [88, 0]
